Goal: Find specific page/section: Find specific page/section

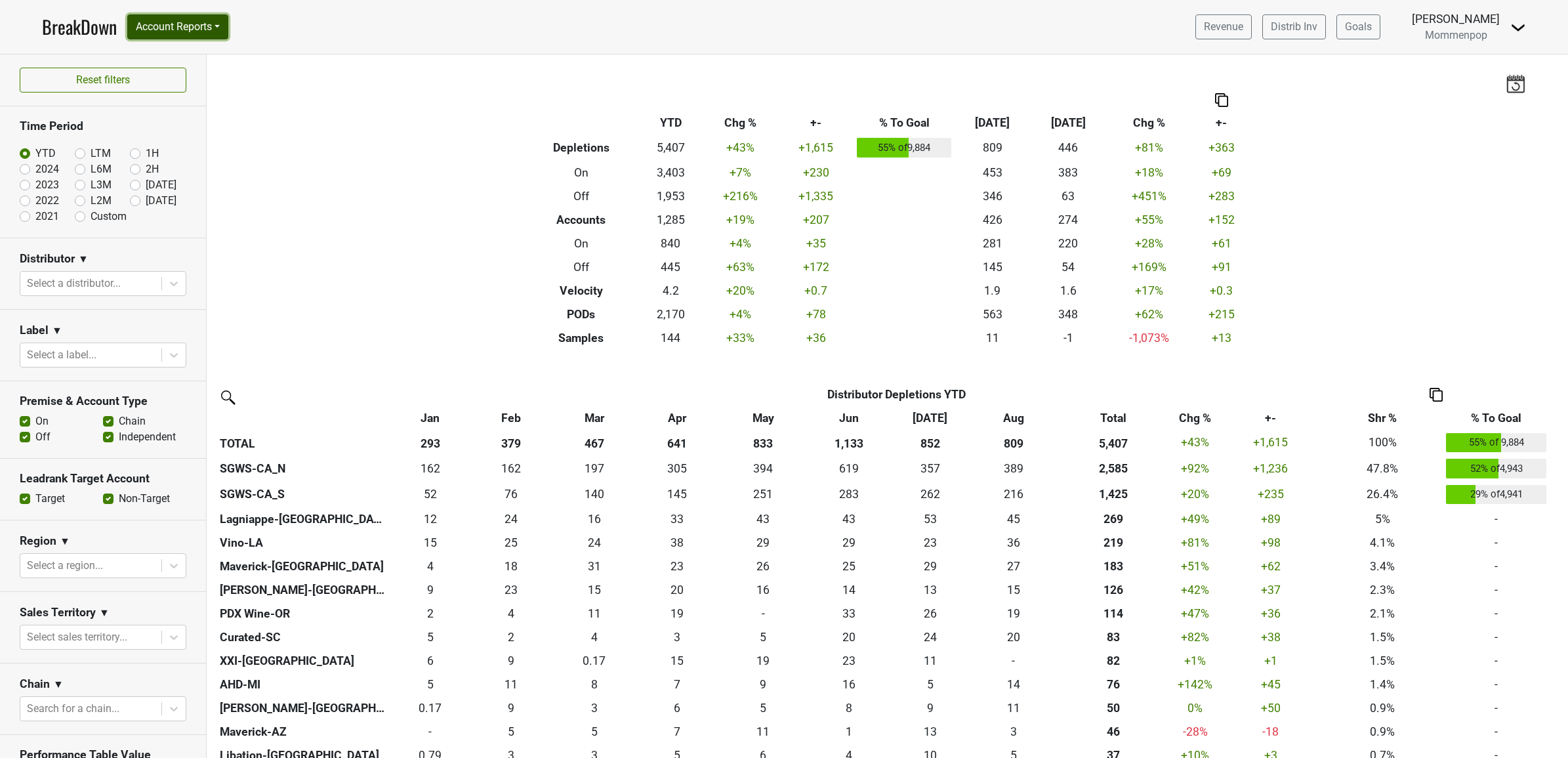
click at [203, 28] on button "Account Reports" at bounding box center [178, 26] width 101 height 25
click at [201, 50] on link "SuperRanker" at bounding box center [185, 57] width 116 height 21
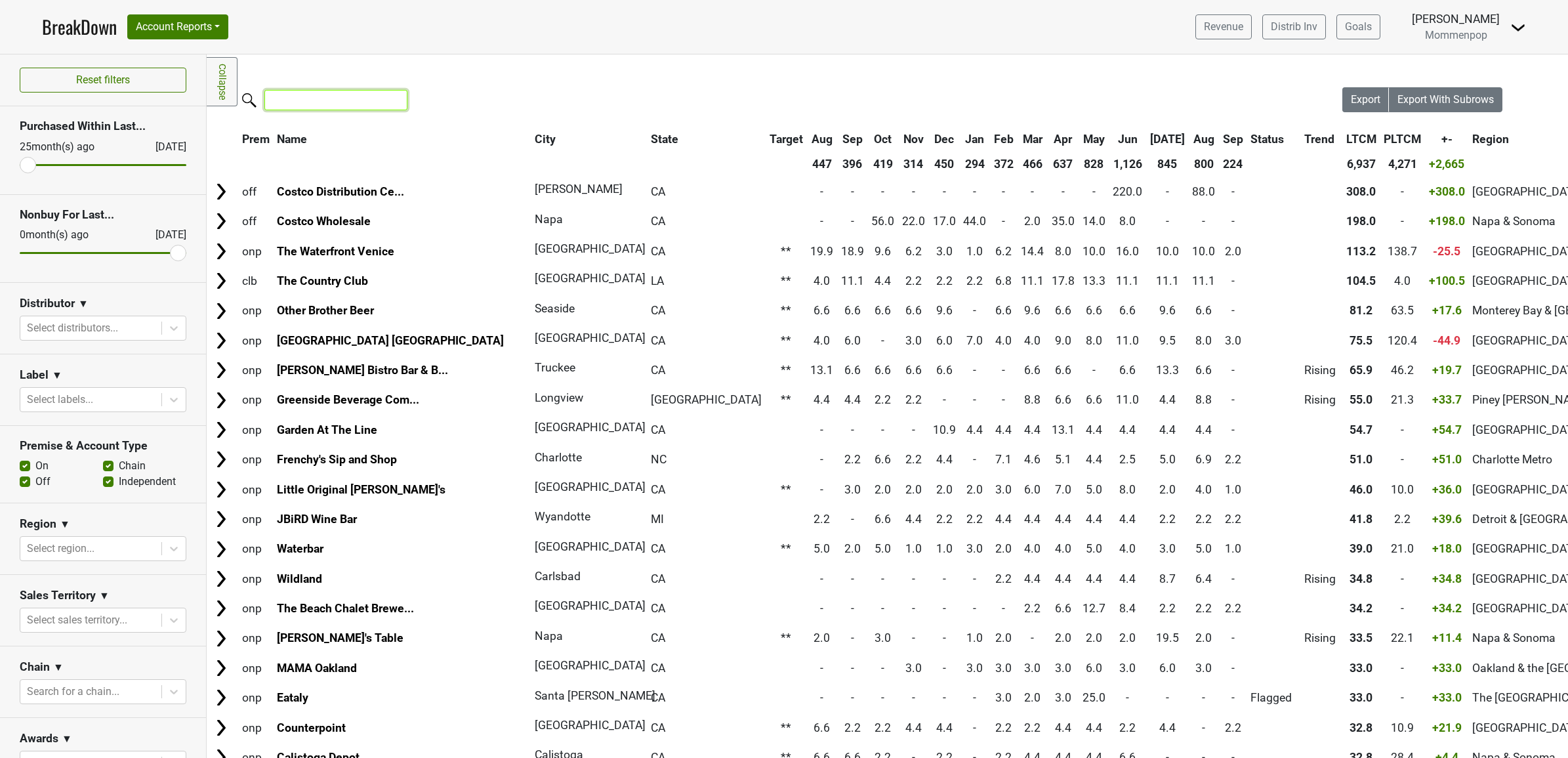
click at [307, 99] on input "search" at bounding box center [336, 101] width 143 height 20
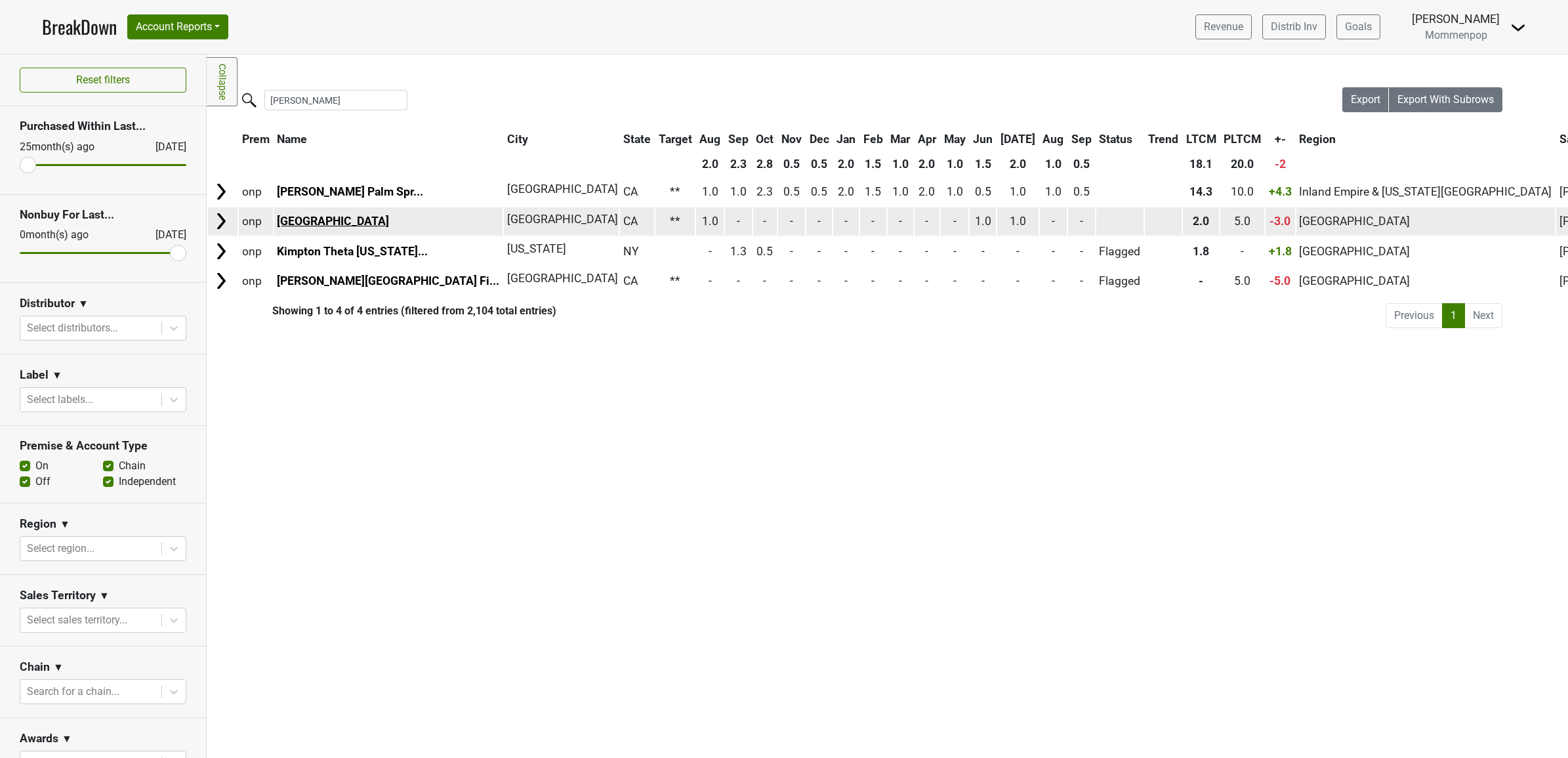
click at [322, 218] on link "Kimpton Hotel Wilshire" at bounding box center [332, 221] width 112 height 13
drag, startPoint x: 915, startPoint y: 221, endPoint x: 949, endPoint y: 223, distance: 34.1
click at [949, 223] on tr "onp Kimpton Hotel Wilshire Los Angeles CA ** 1.0 - - - - - - - - - 1.0 1.0 -" at bounding box center [1162, 222] width 1910 height 28
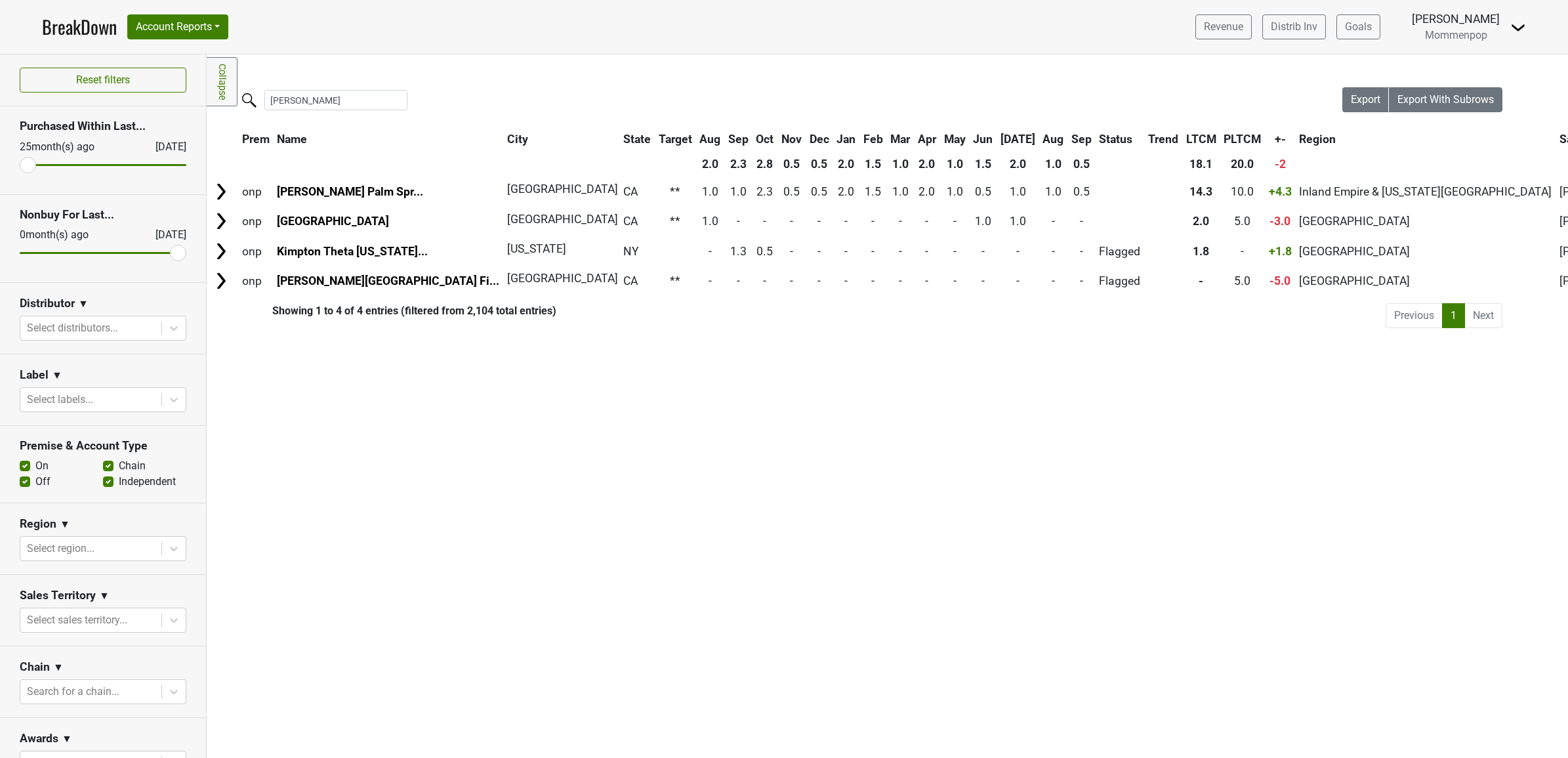
click at [309, 112] on div "kimp" at bounding box center [774, 102] width 1135 height 28
drag, startPoint x: 304, startPoint y: 102, endPoint x: 232, endPoint y: 105, distance: 72.1
click at [232, 105] on div "Filters Collapse Loading, please wait... Please wait, your file is being downlo…" at bounding box center [887, 405] width 1361 height 703
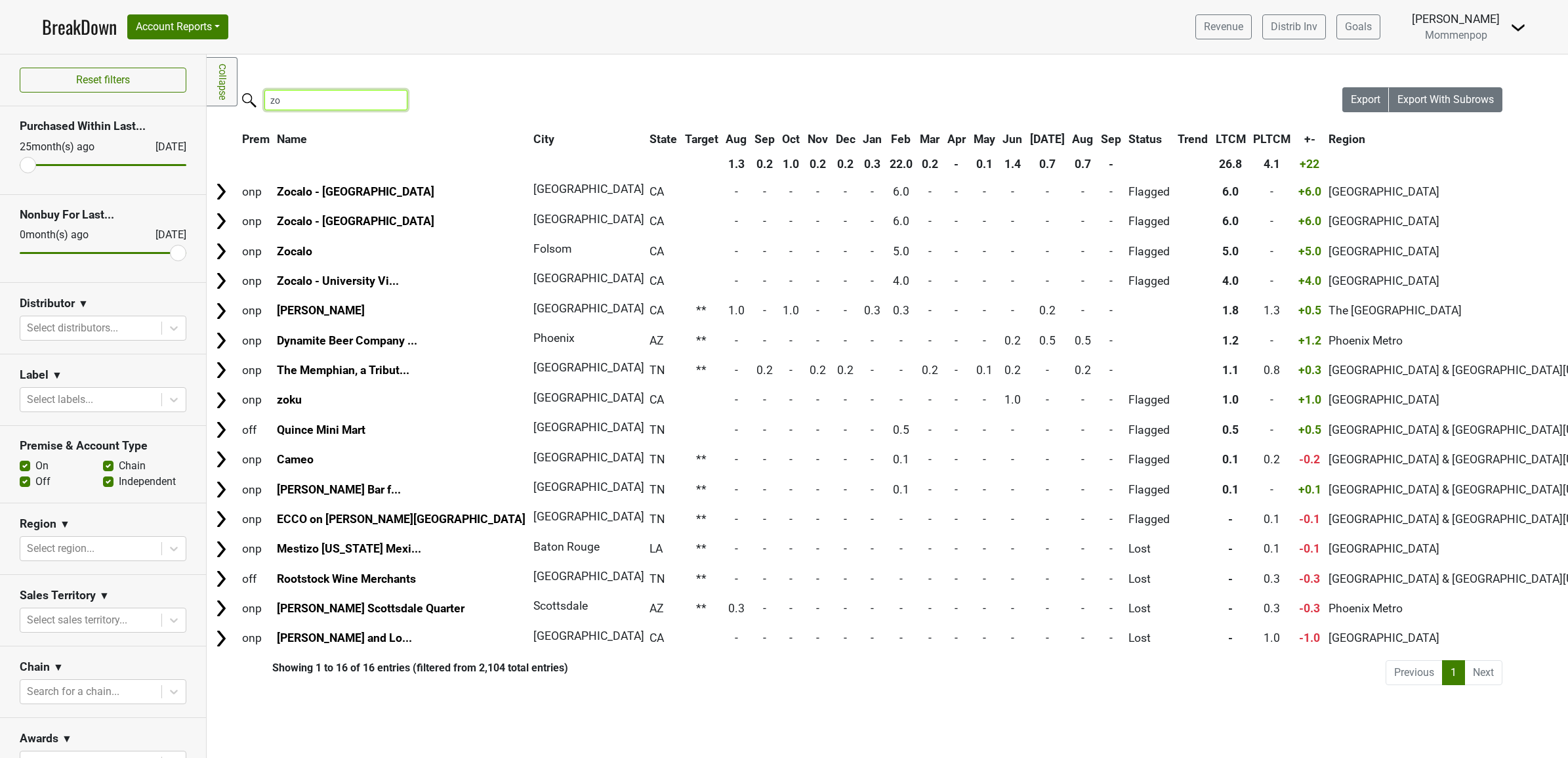
drag, startPoint x: 308, startPoint y: 103, endPoint x: 237, endPoint y: 102, distance: 71.0
click at [238, 102] on label "zo" at bounding box center [310, 99] width 143 height 23
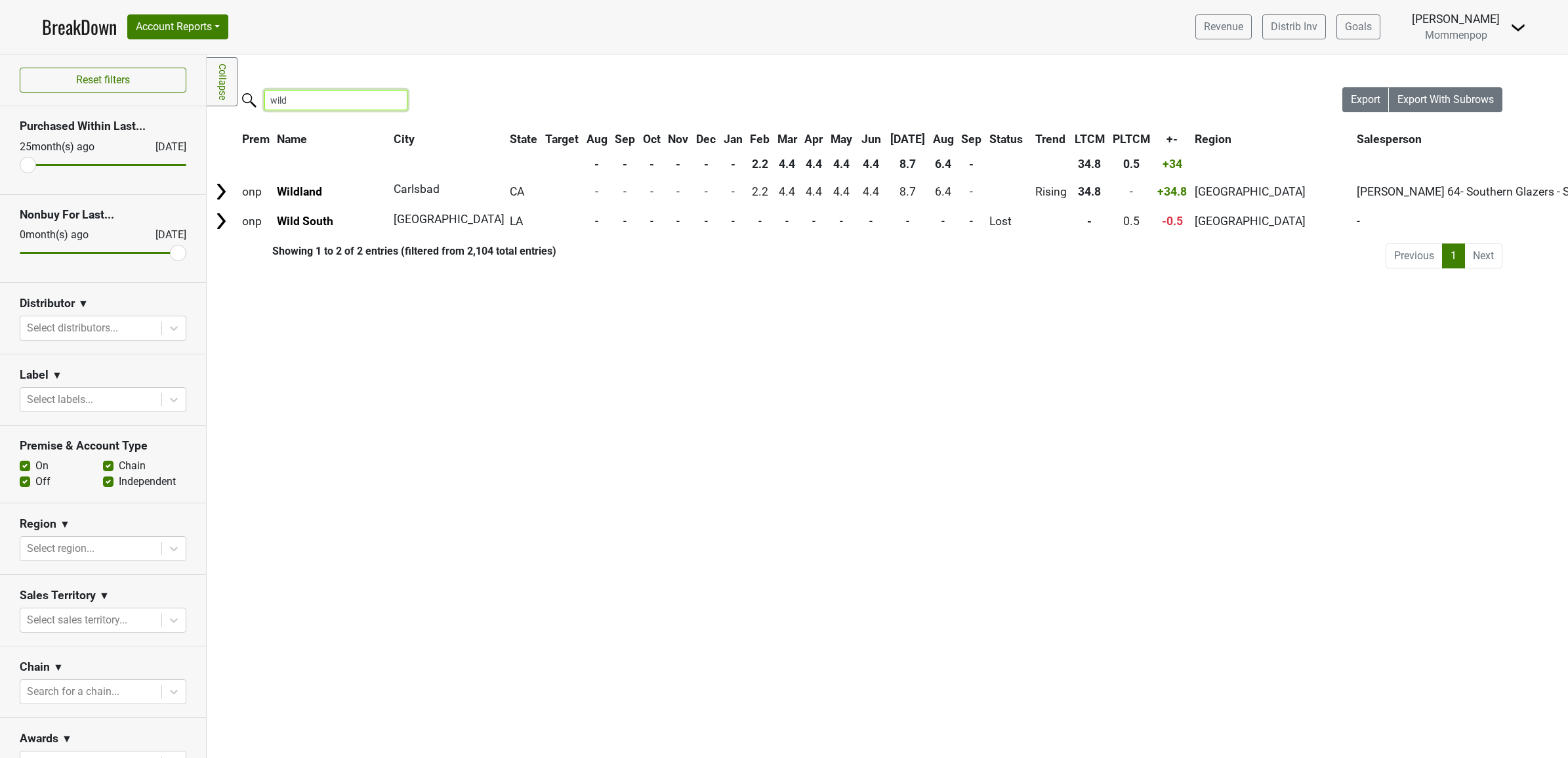
drag, startPoint x: 297, startPoint y: 106, endPoint x: 224, endPoint y: 105, distance: 73.0
click at [231, 105] on div "Filters Collapse Loading, please wait... Please wait, your file is being downlo…" at bounding box center [887, 405] width 1361 height 703
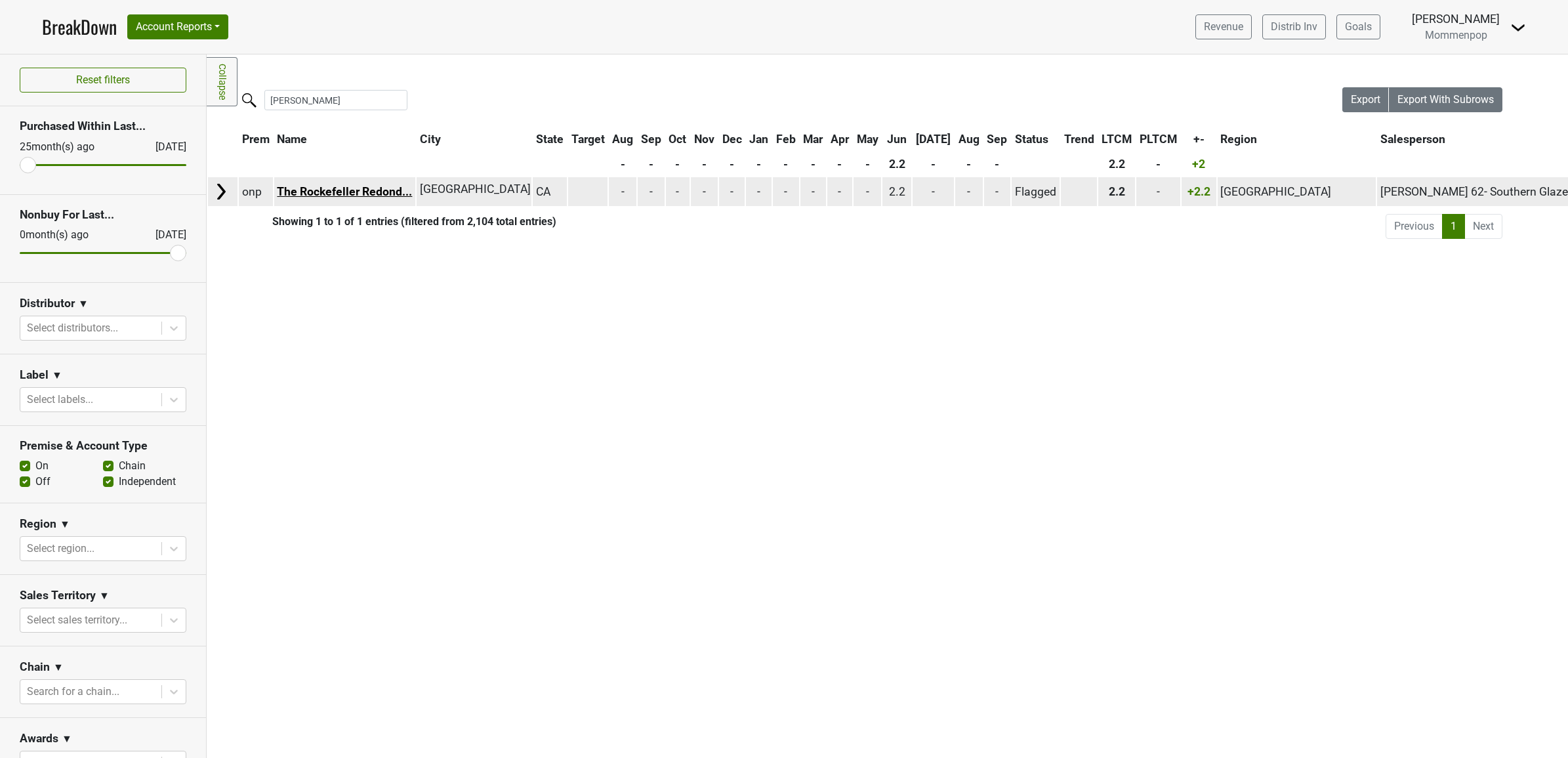
click at [331, 195] on link "The Rockefeller Redond..." at bounding box center [344, 192] width 135 height 13
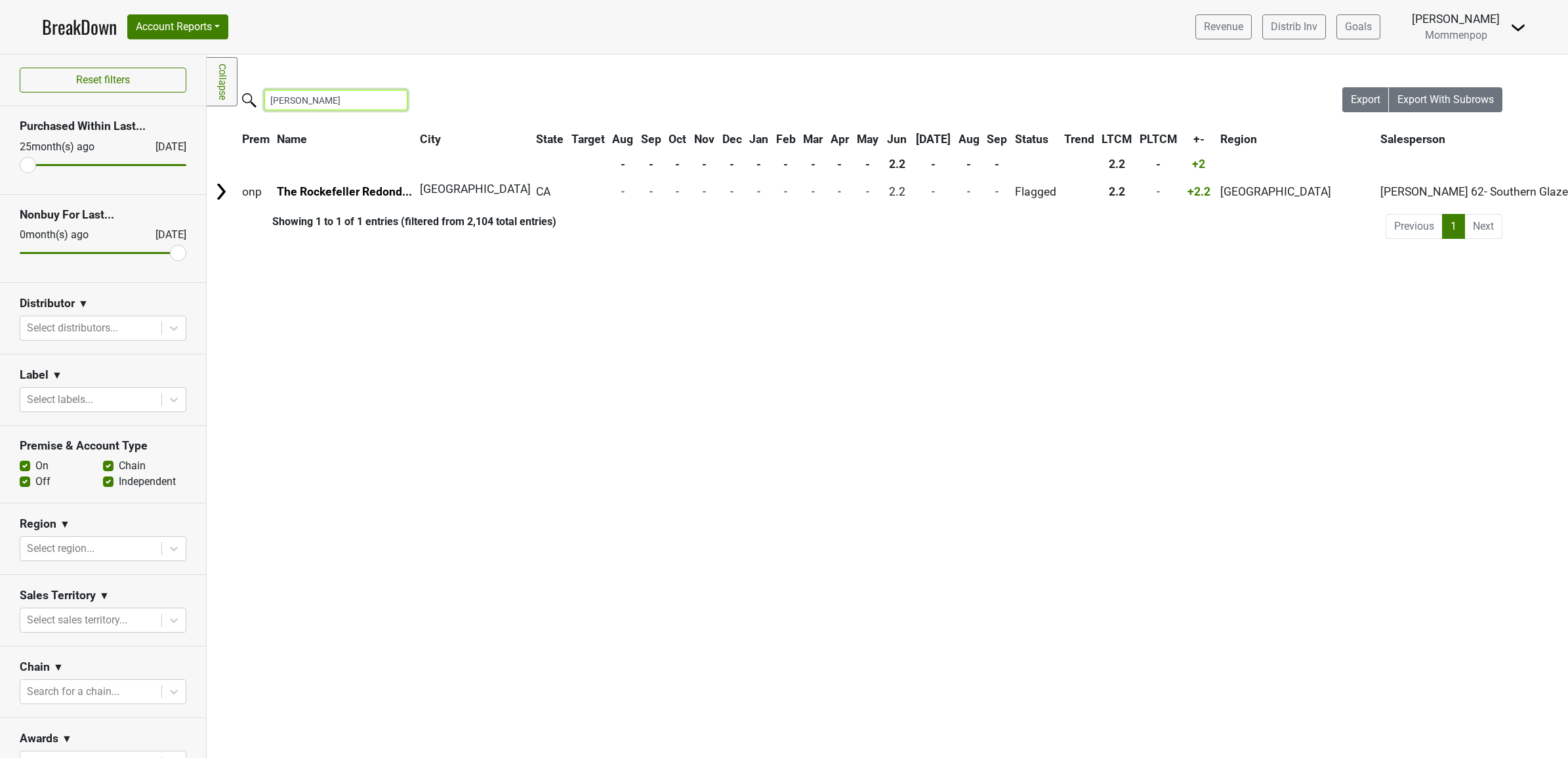
drag, startPoint x: 305, startPoint y: 103, endPoint x: 140, endPoint y: 118, distance: 165.7
click at [143, 118] on div "Reset filters Purchased Within Last... 25 month(s) ago Sep '25 Nonbuy For Last.…" at bounding box center [784, 405] width 1568 height 703
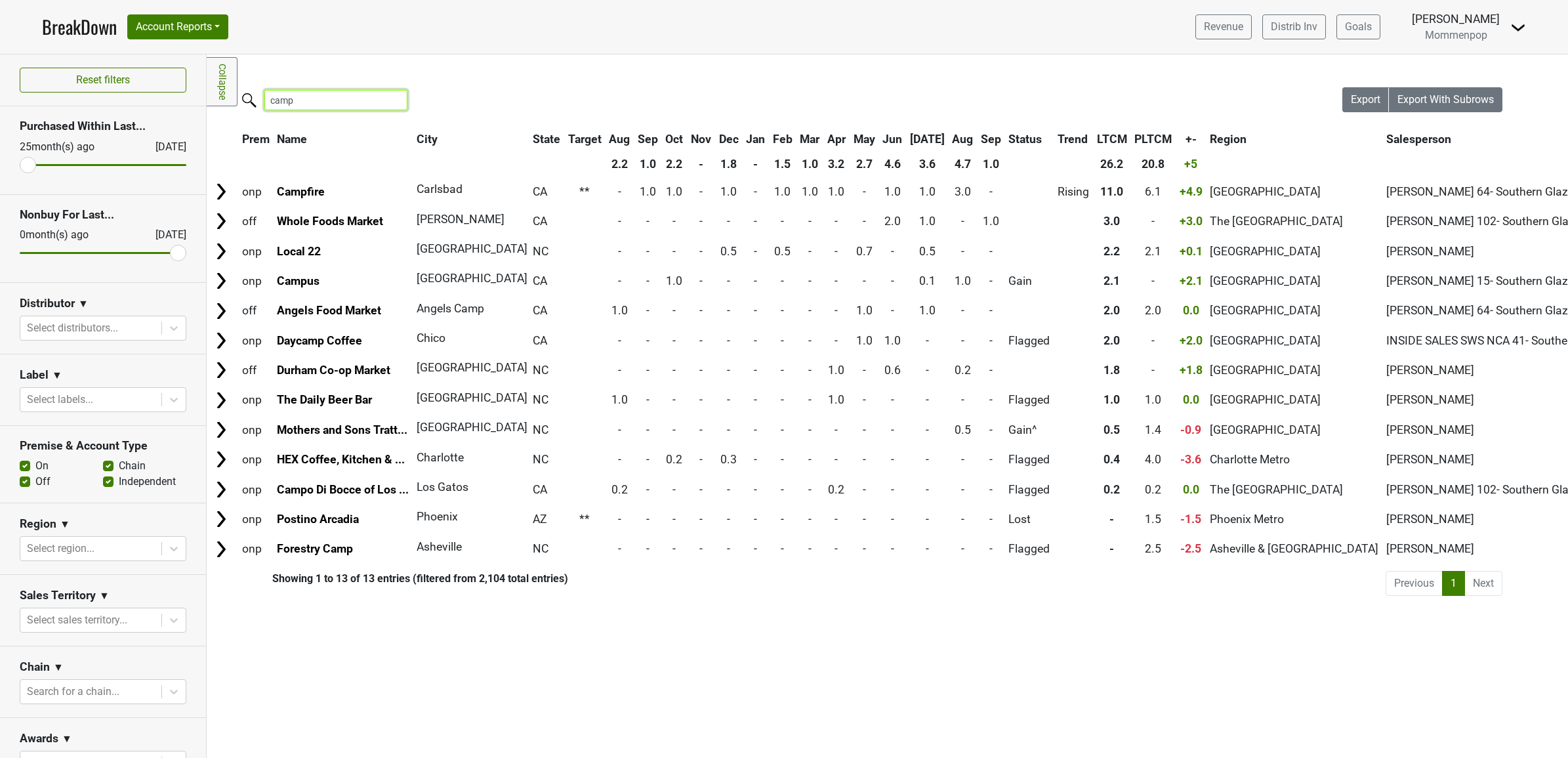
drag, startPoint x: 227, startPoint y: 110, endPoint x: 166, endPoint y: 113, distance: 61.1
click at [179, 113] on div "Reset filters Purchased Within Last... 25 month(s) ago Sep '25 Nonbuy For Last.…" at bounding box center [784, 405] width 1568 height 703
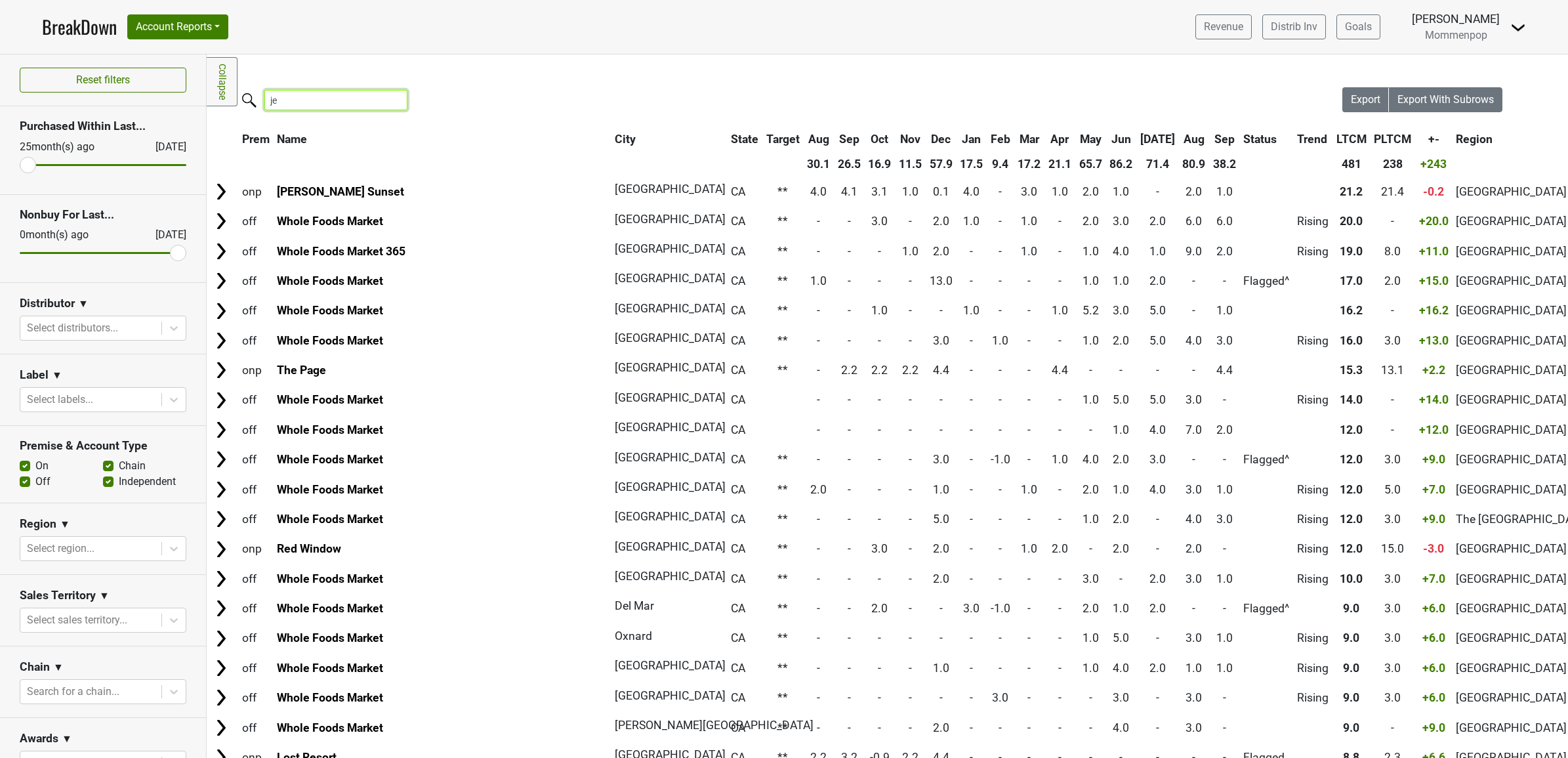
type input "j"
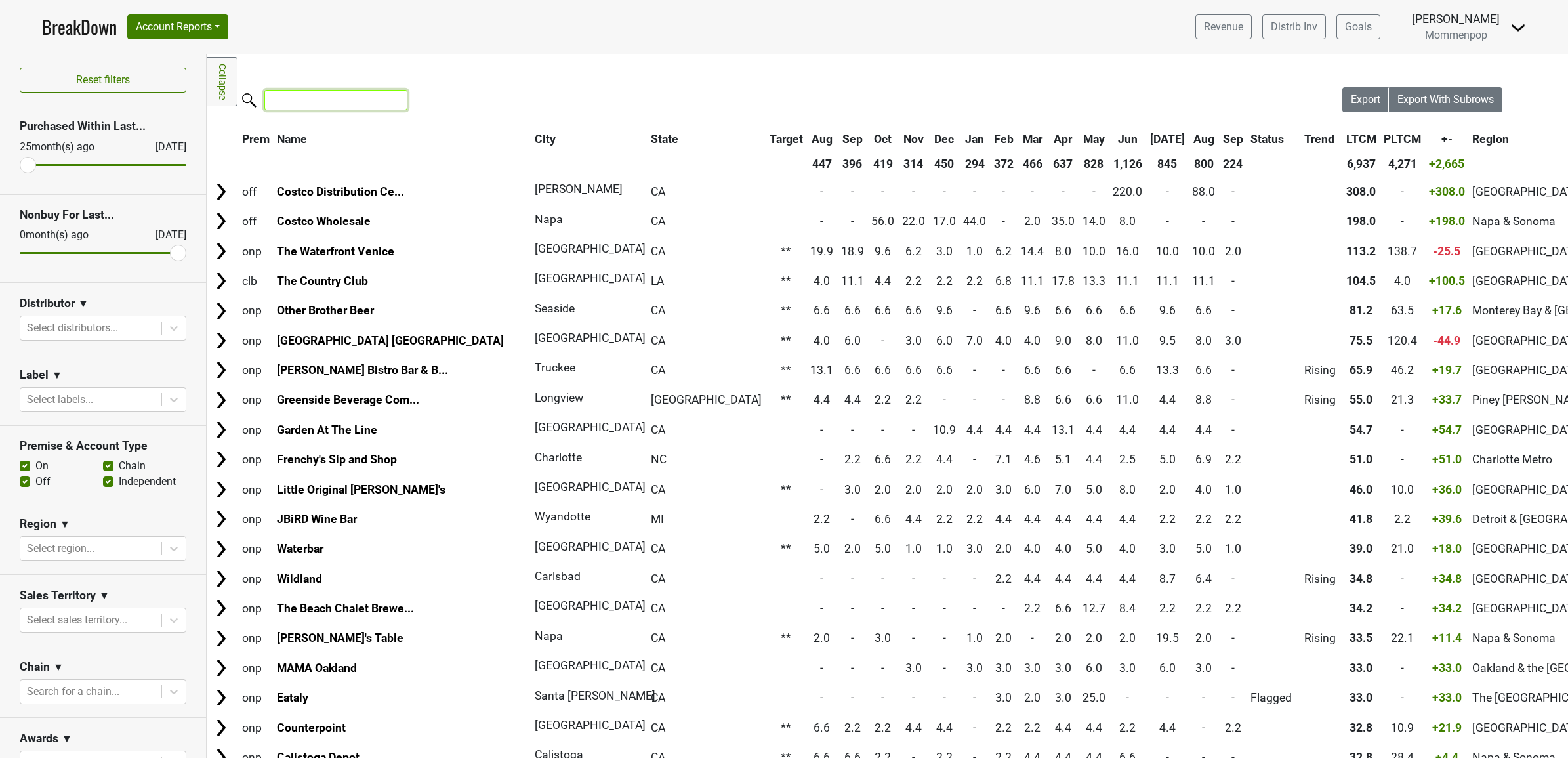
click at [321, 97] on input "search" at bounding box center [336, 101] width 143 height 20
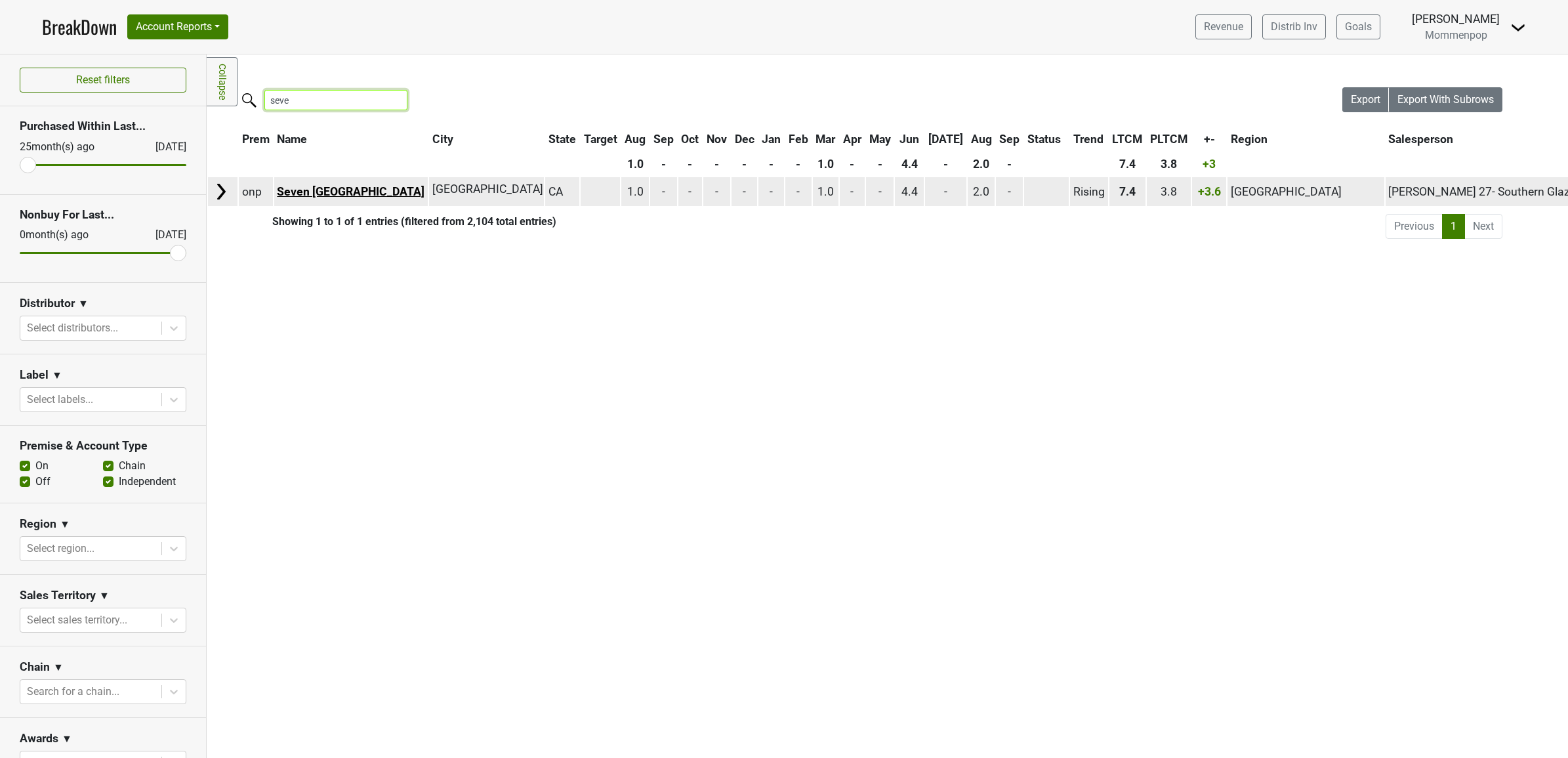
type input "seve"
click at [329, 196] on link "Seven [GEOGRAPHIC_DATA]" at bounding box center [350, 192] width 148 height 13
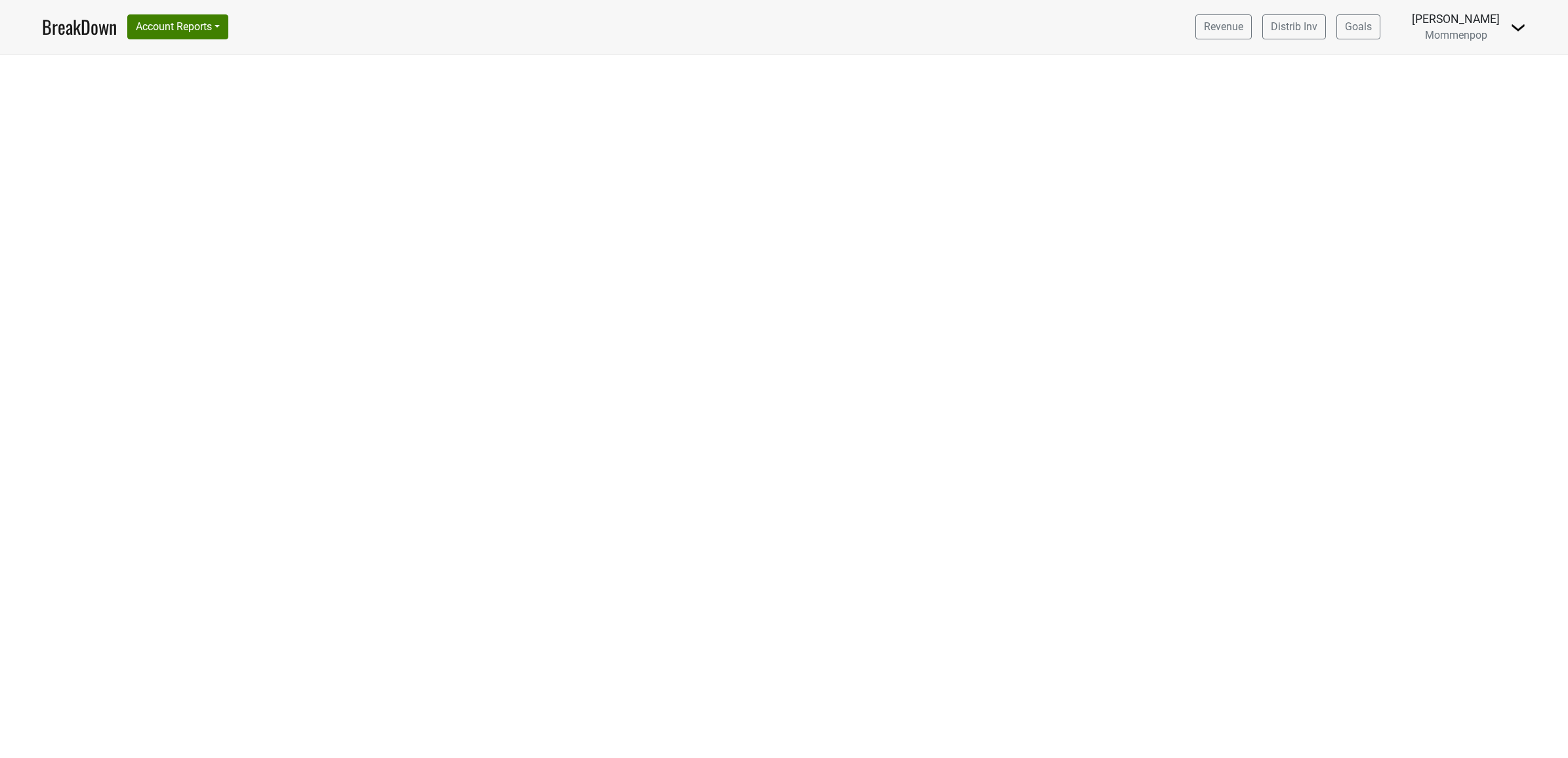
select select "CA"
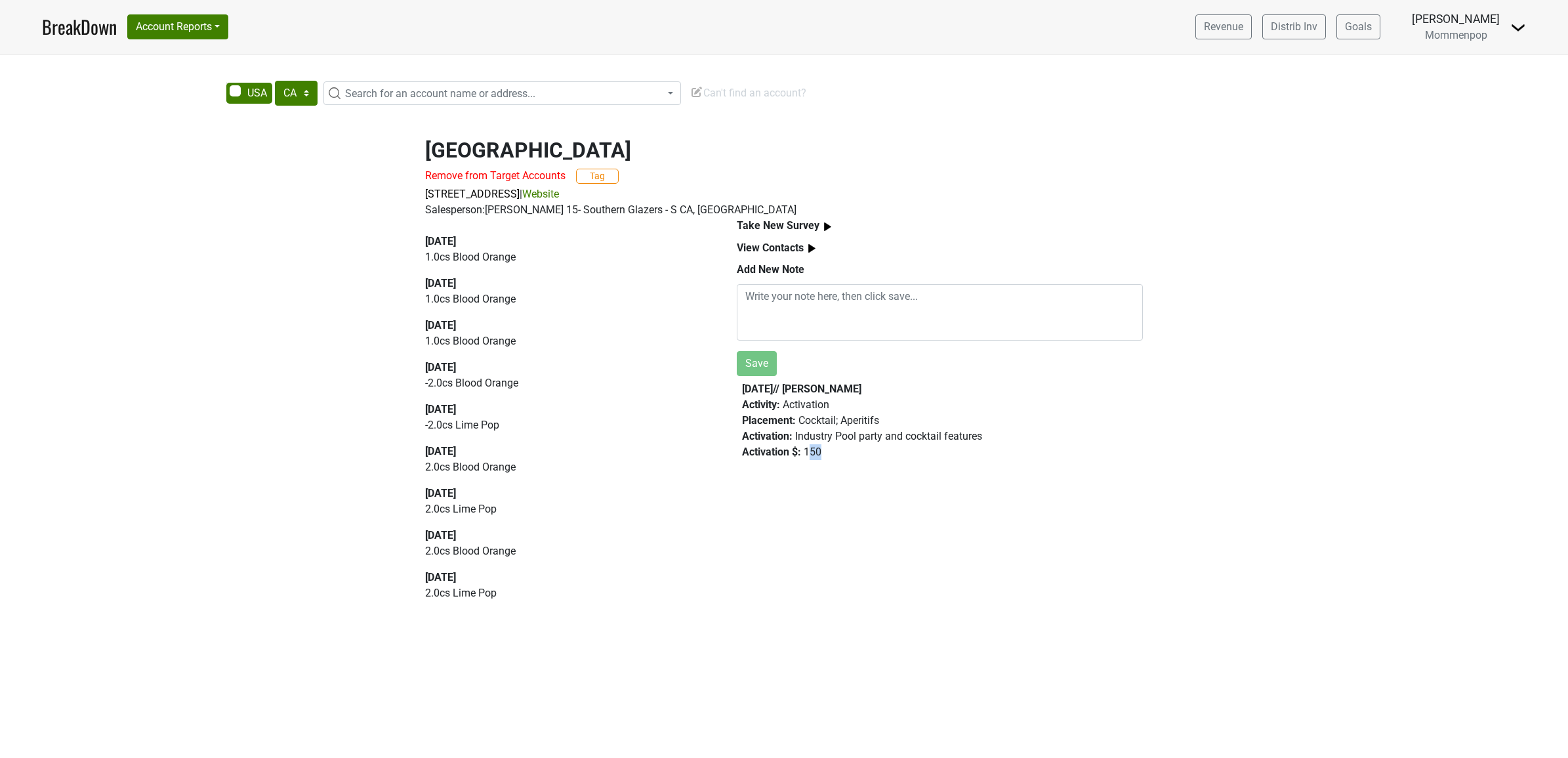
click at [805, 450] on div "Activation $ : 150" at bounding box center [939, 452] width 396 height 16
click at [818, 457] on div "Activation $ : 150" at bounding box center [939, 452] width 396 height 16
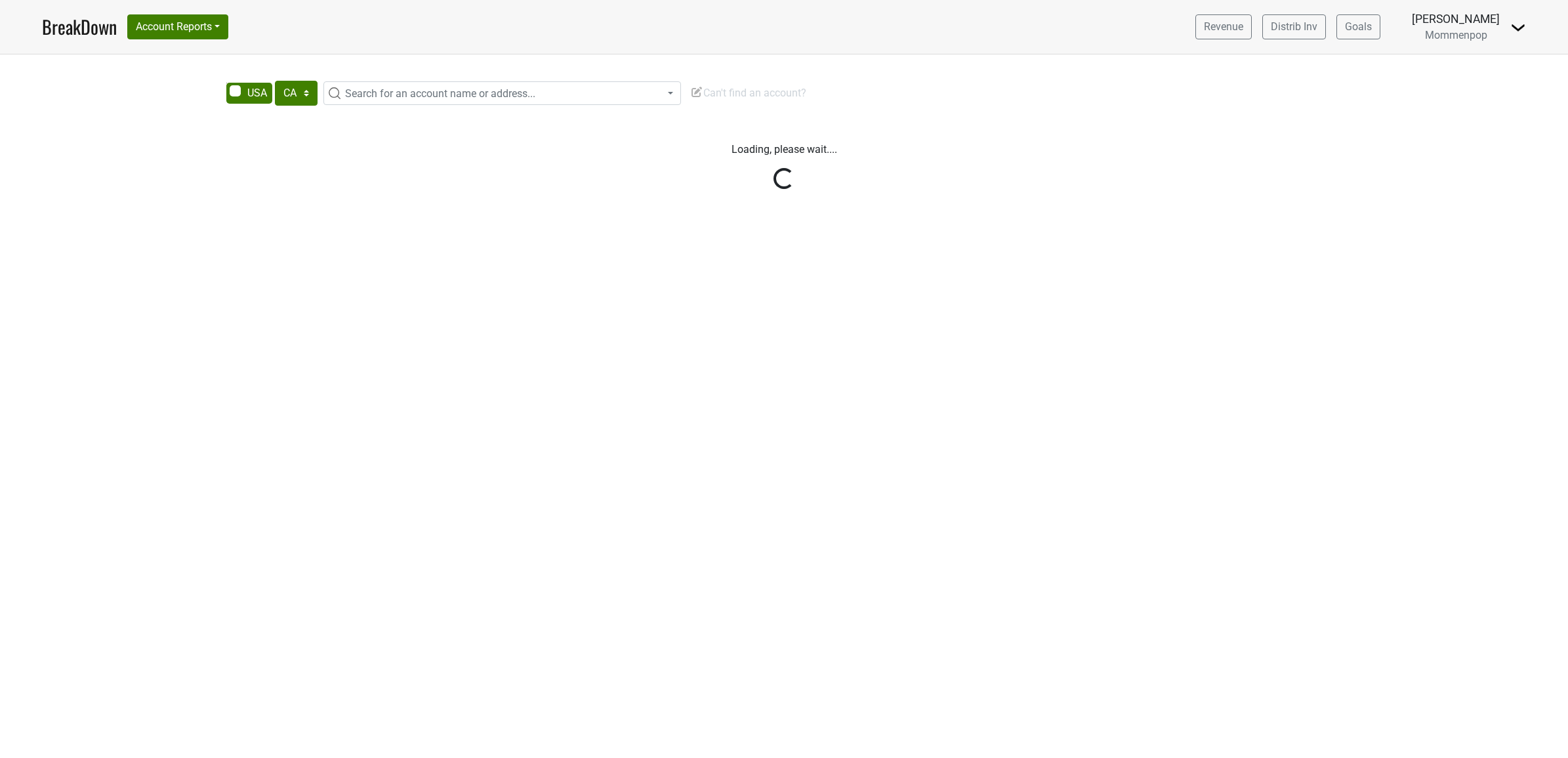
select select "CA"
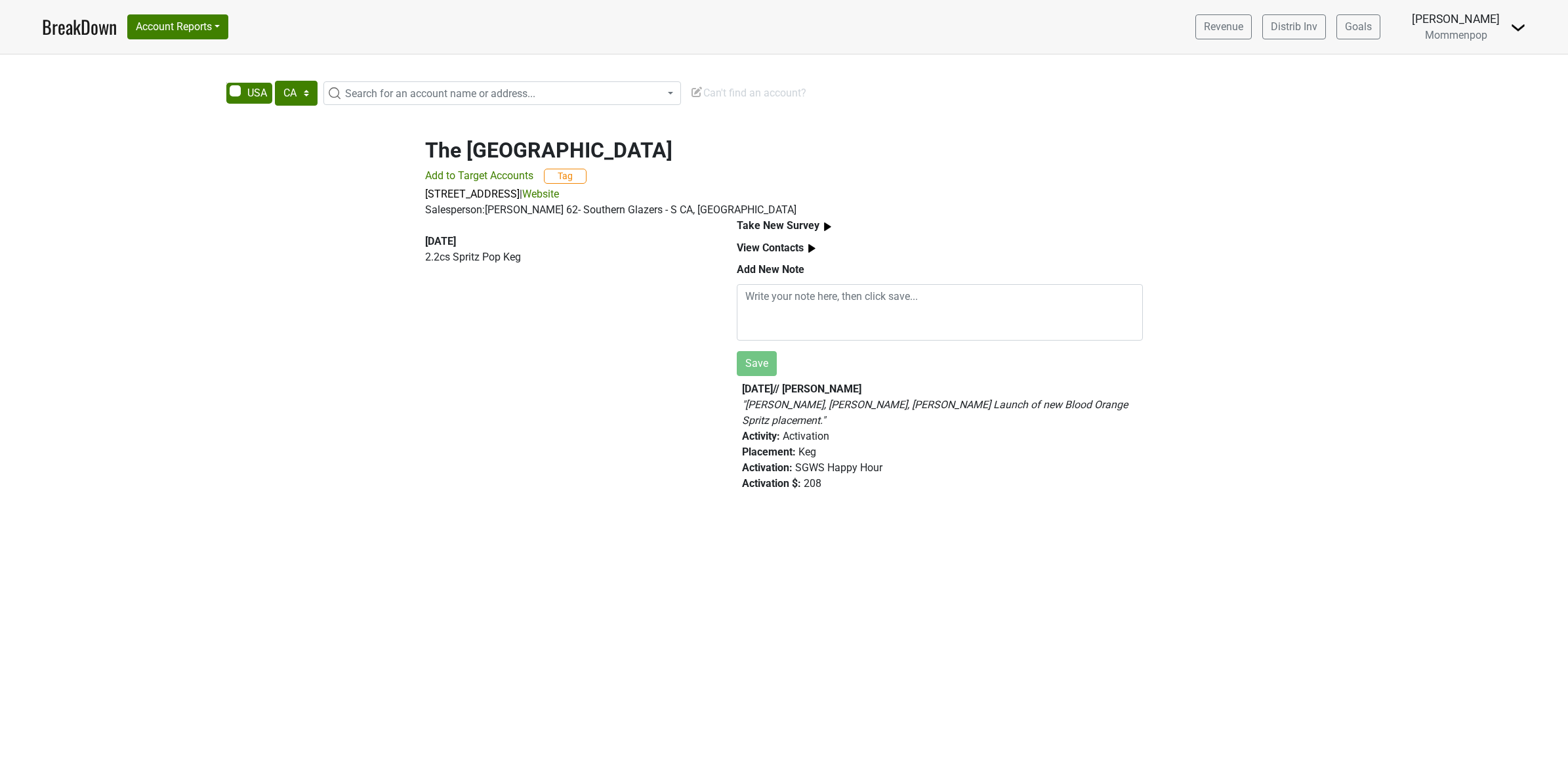
click at [374, 90] on span "Search for an account name or address..." at bounding box center [440, 93] width 190 height 12
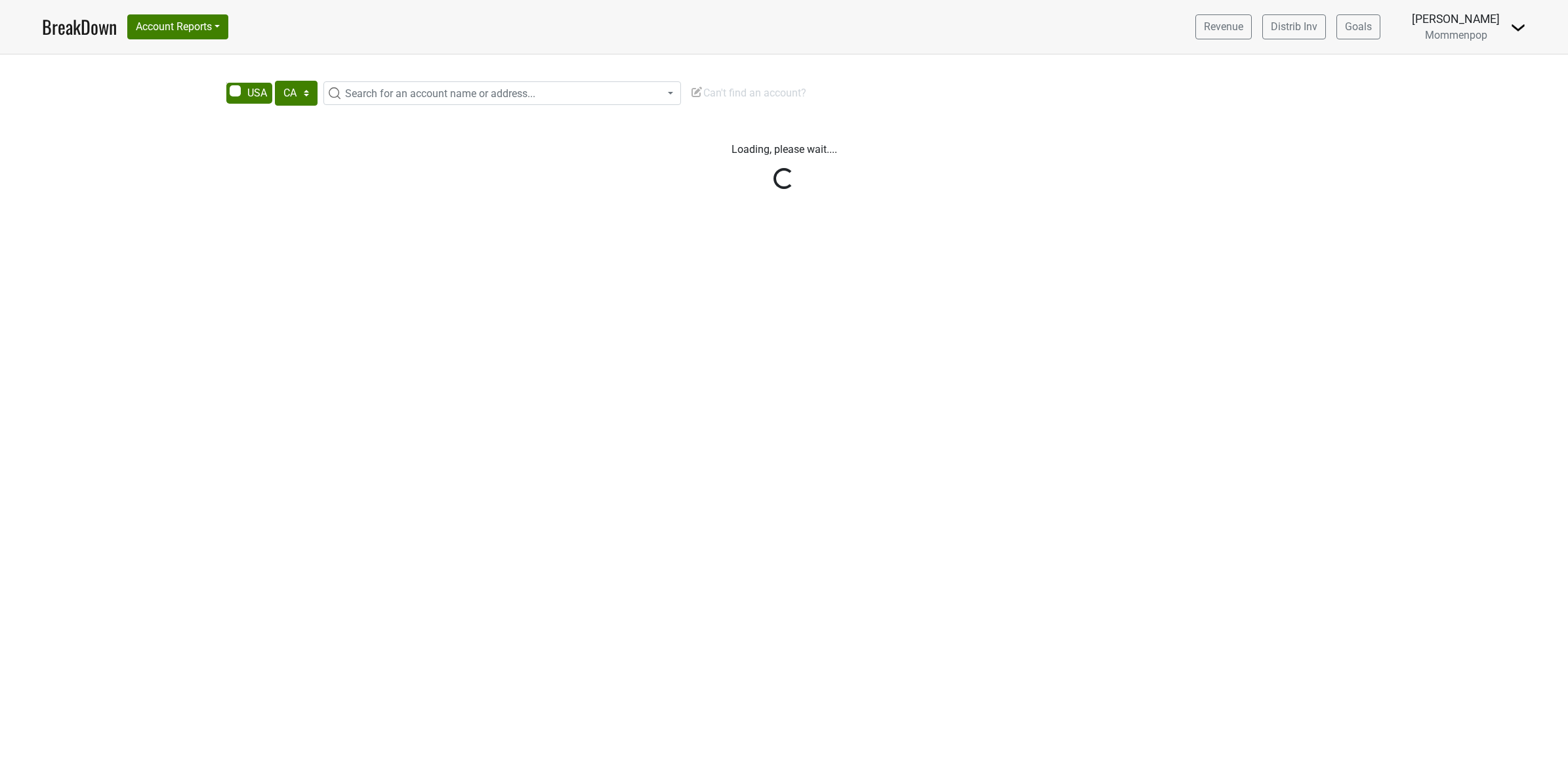
select select "CA"
